Goal: Navigation & Orientation: Find specific page/section

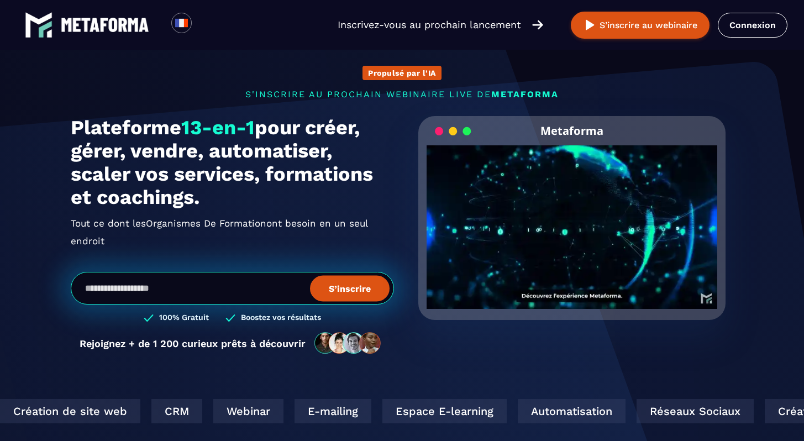
scroll to position [3937, 0]
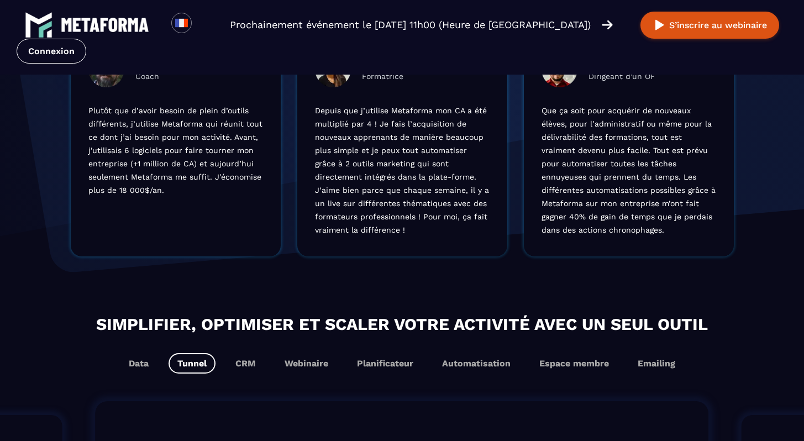
scroll to position [697, 0]
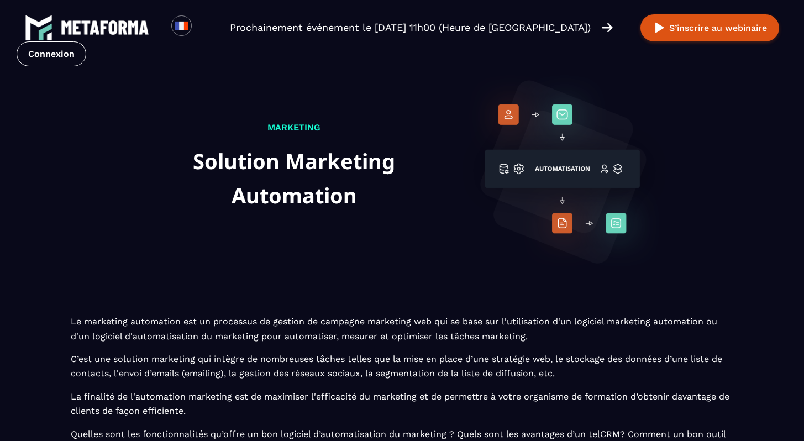
scroll to position [58, 0]
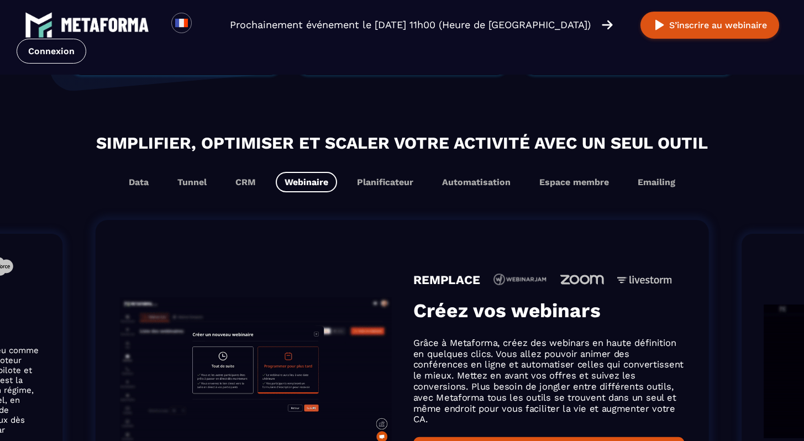
scroll to position [594, 0]
